Goal: Obtain resource: Download file/media

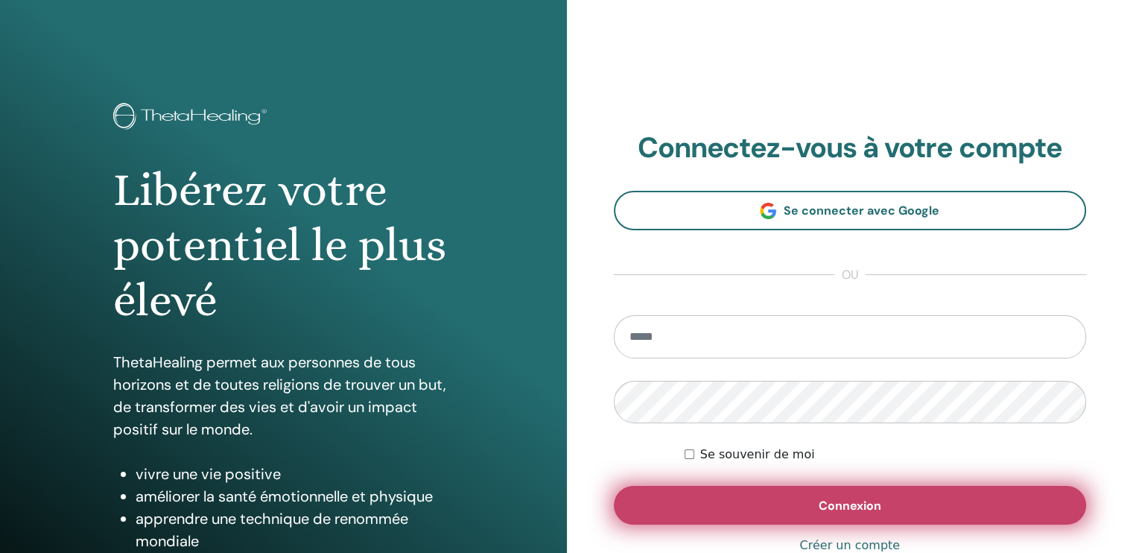
type input "**********"
click at [835, 506] on span "Connexion" at bounding box center [850, 506] width 63 height 16
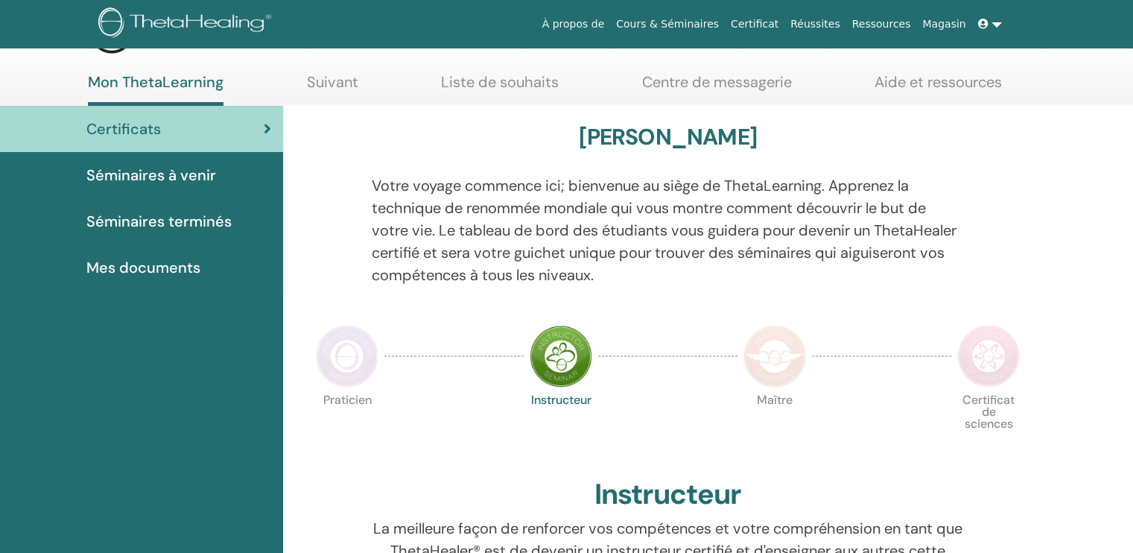
scroll to position [60, 0]
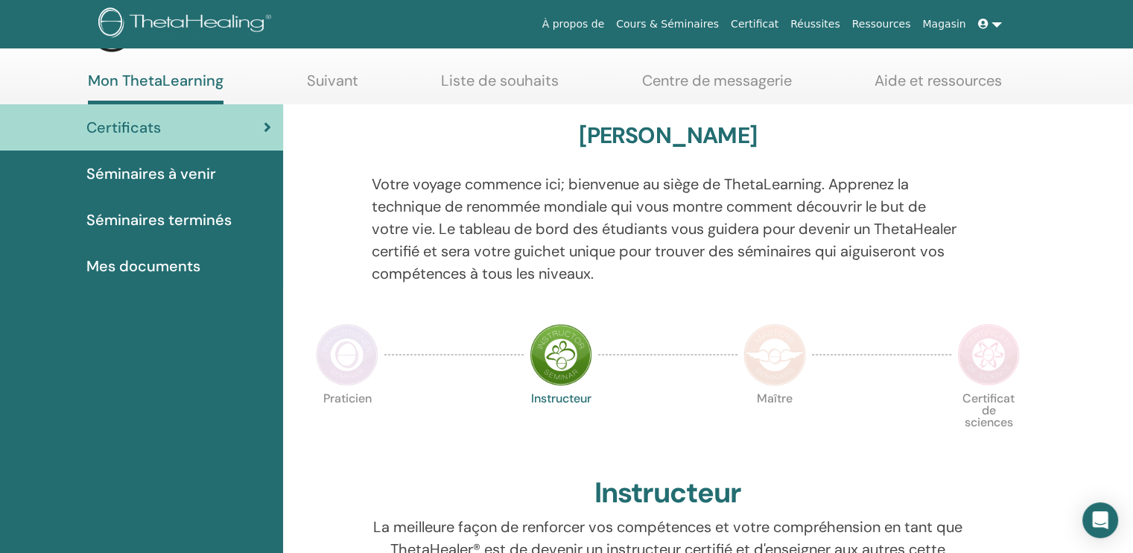
click at [147, 248] on link "Mes documents" at bounding box center [141, 266] width 283 height 46
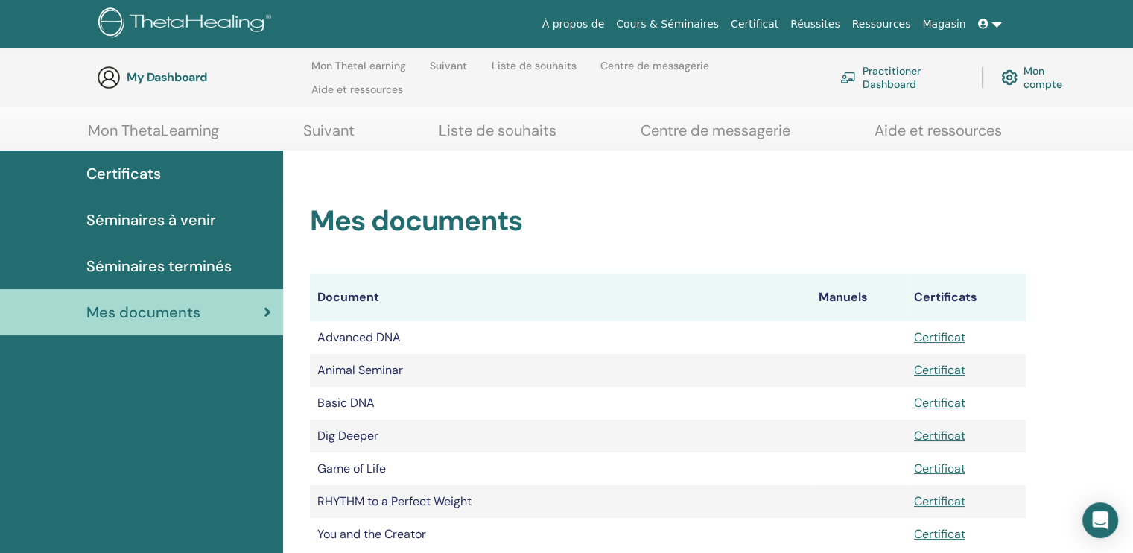
scroll to position [209, 0]
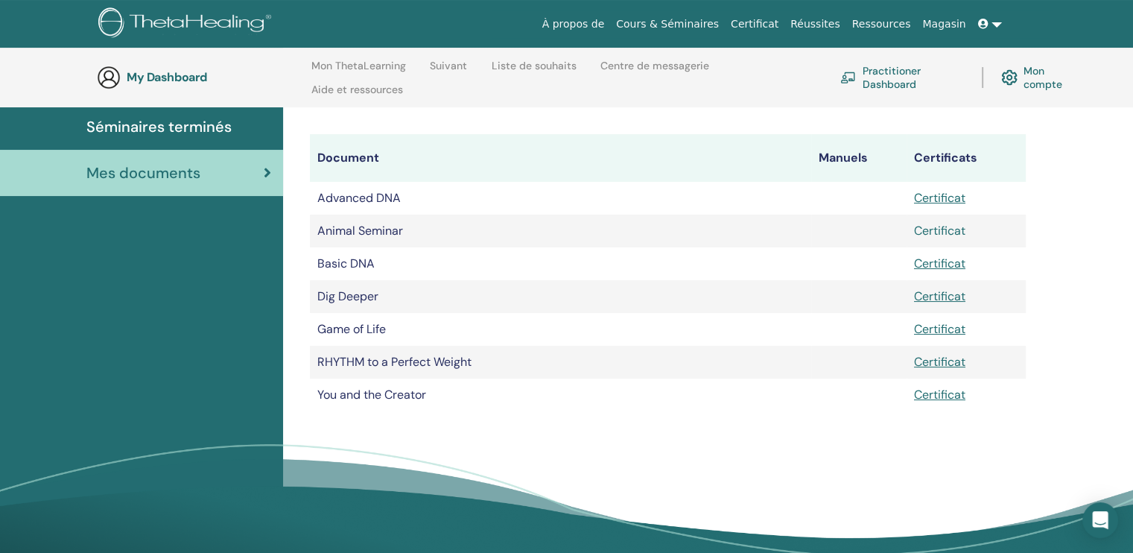
click at [940, 229] on link "Certificat" at bounding box center [939, 231] width 51 height 16
